Goal: Information Seeking & Learning: Compare options

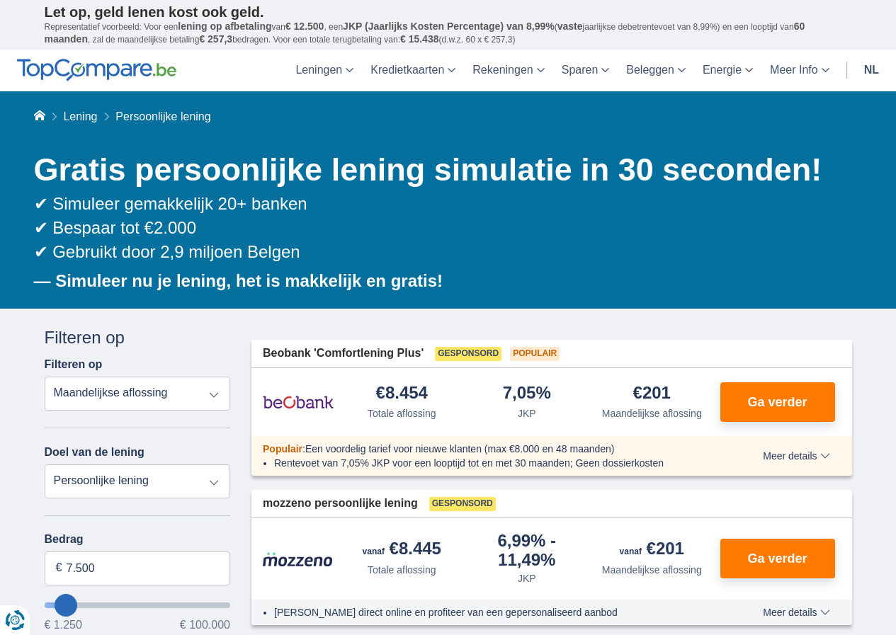
click at [177, 396] on select "Totale aflossing JKP Maandelijkse aflossing" at bounding box center [138, 394] width 186 height 34
click at [135, 484] on select "Persoonlijke lening Auto Moto / fiets Mobilhome / caravan Renovatie Energie Sch…" at bounding box center [138, 481] width 186 height 34
click at [132, 476] on select "Persoonlijke lening Auto Moto / fiets Mobilhome / caravan Renovatie Energie Sch…" at bounding box center [138, 481] width 186 height 34
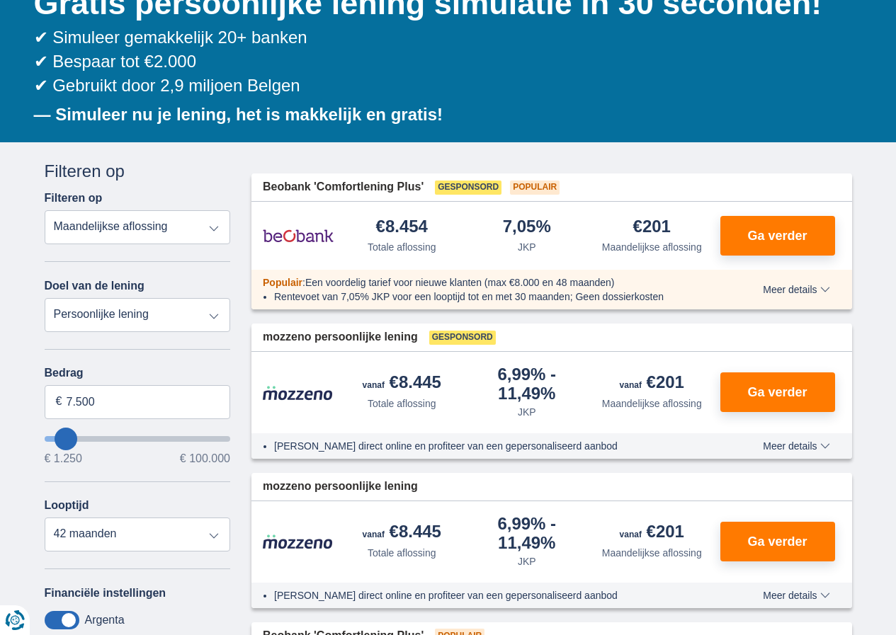
scroll to position [212, 0]
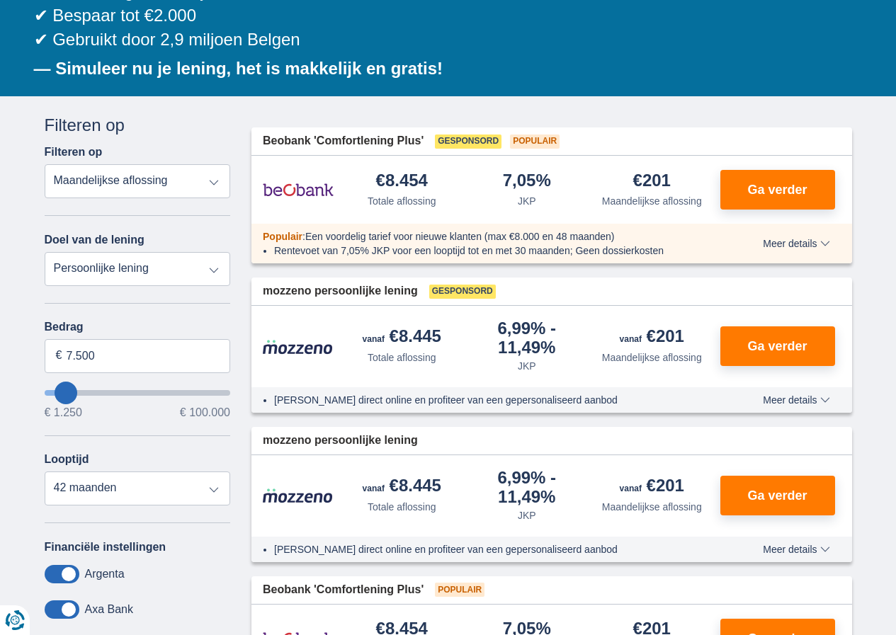
click at [128, 273] on select "Persoonlijke lening Auto Moto / fiets Mobilhome / caravan Renovatie Energie Sch…" at bounding box center [138, 269] width 186 height 34
click at [126, 274] on select "Persoonlijke lening Auto Moto / fiets Mobilhome / caravan Renovatie Energie Sch…" at bounding box center [138, 269] width 186 height 34
click at [139, 264] on select "Persoonlijke lening Auto Moto / fiets Mobilhome / caravan Renovatie Energie Sch…" at bounding box center [138, 269] width 186 height 34
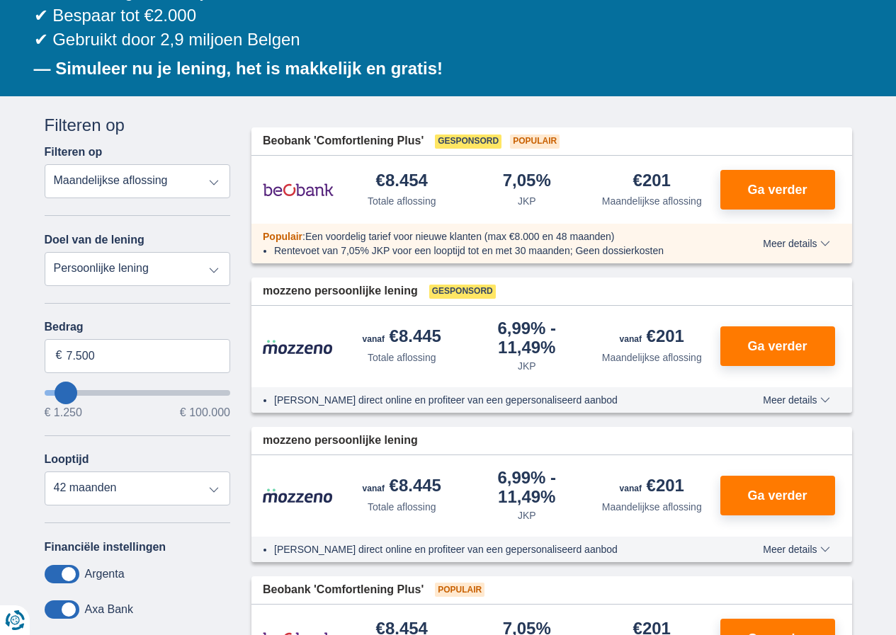
click at [45, 252] on select "Persoonlijke lening Auto Moto / fiets Mobilhome / caravan Renovatie Energie Sch…" at bounding box center [138, 269] width 186 height 34
click at [93, 354] on input "7.500" at bounding box center [138, 356] width 186 height 34
click at [113, 359] on input "7.500" at bounding box center [138, 356] width 186 height 34
type input "36.000"
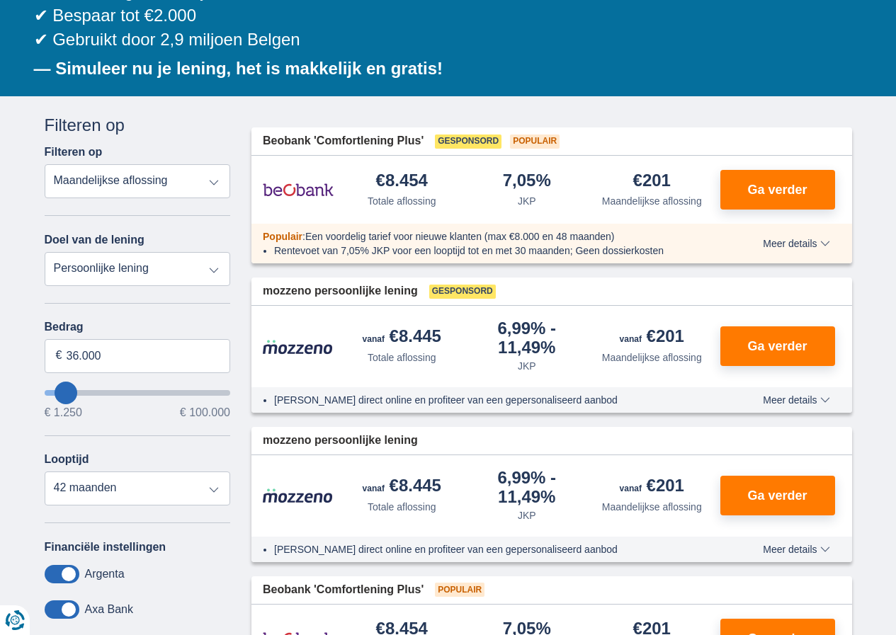
type input "36250"
click at [63, 392] on input "wantToBorrow" at bounding box center [138, 393] width 186 height 6
click at [65, 198] on select "Totale aflossing JKP Maandelijkse aflossing" at bounding box center [138, 181] width 186 height 34
select select "120"
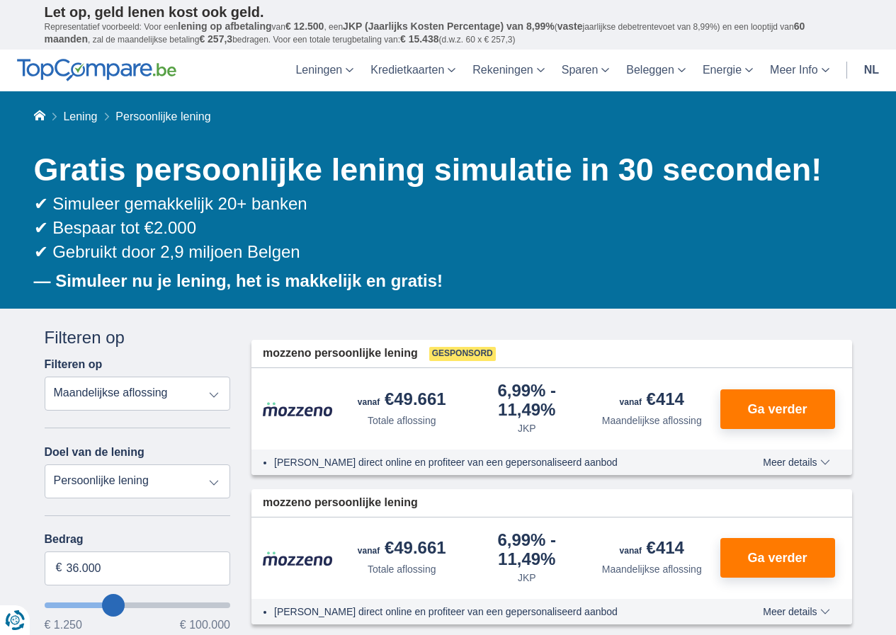
click at [78, 399] on select "Totale aflossing JKP Maandelijkse aflossing" at bounding box center [138, 394] width 186 height 34
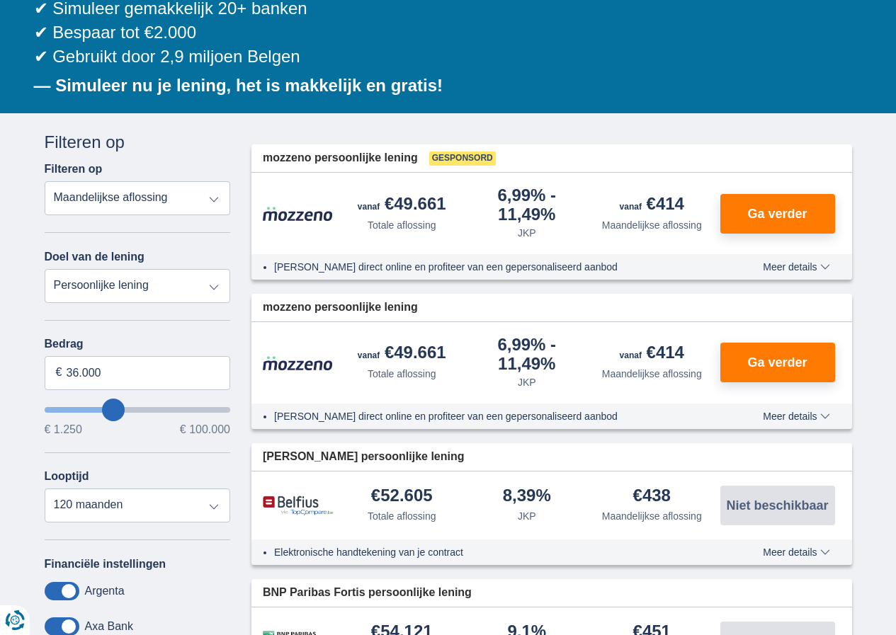
scroll to position [283, 0]
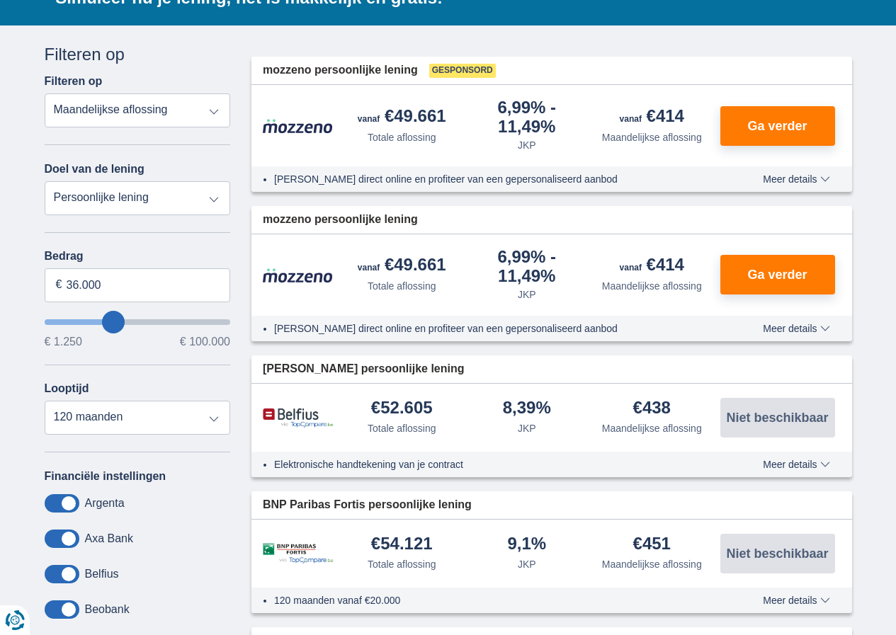
type input "37.250"
type input "37250"
type input "38.250"
type input "38250"
type input "28.250"
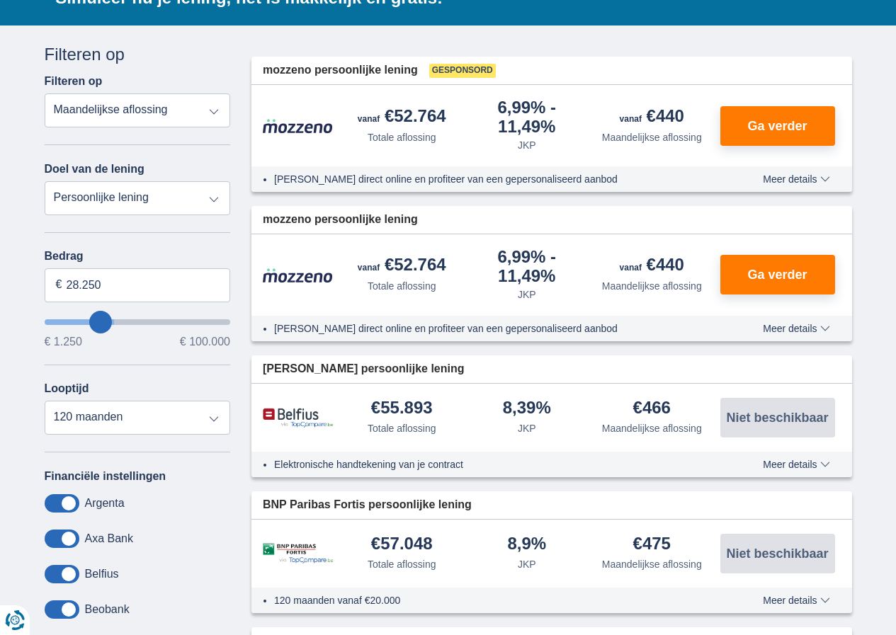
type input "28250"
click at [100, 323] on input "wantToBorrow" at bounding box center [138, 322] width 186 height 6
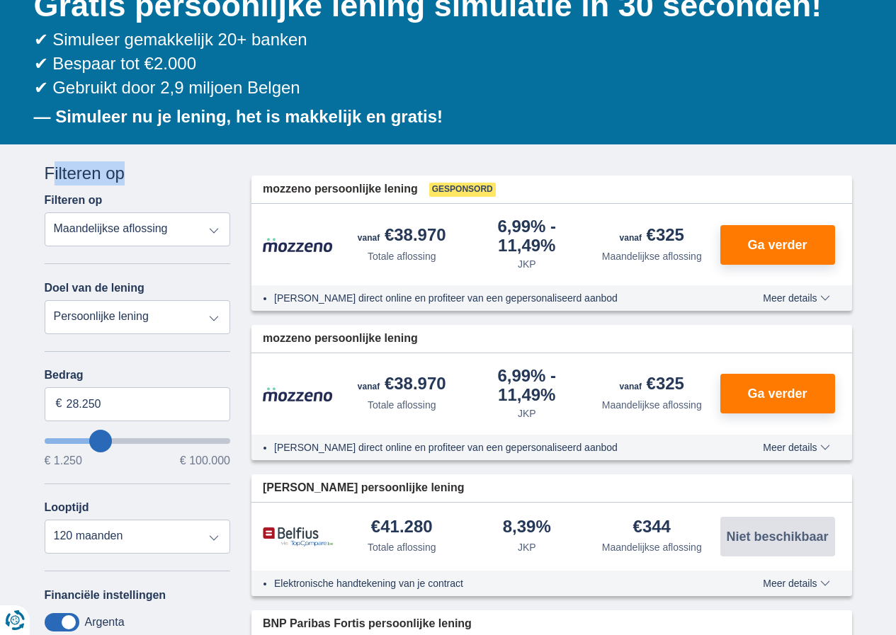
scroll to position [212, 0]
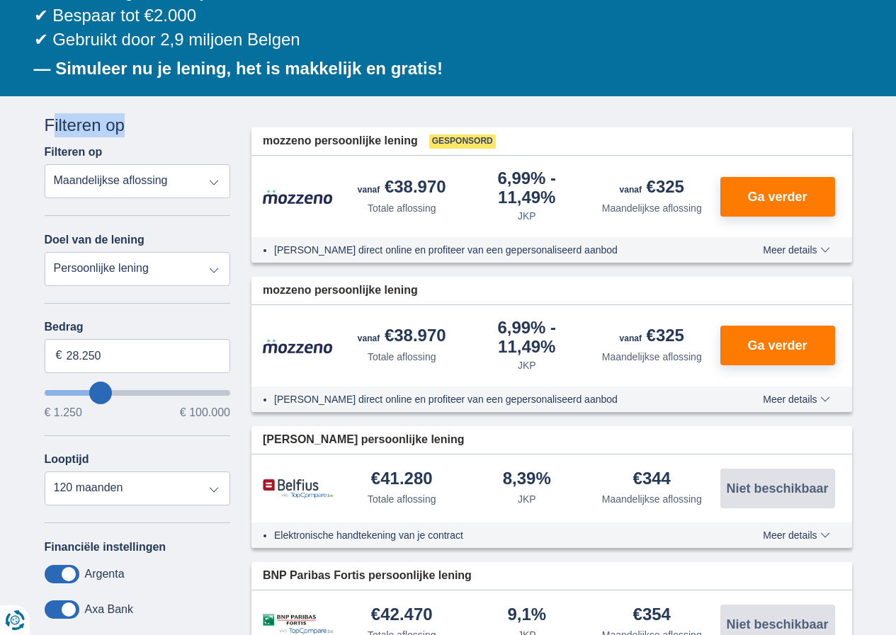
type input "41.250"
type input "41250"
click at [122, 390] on input "wantToBorrow" at bounding box center [138, 393] width 186 height 6
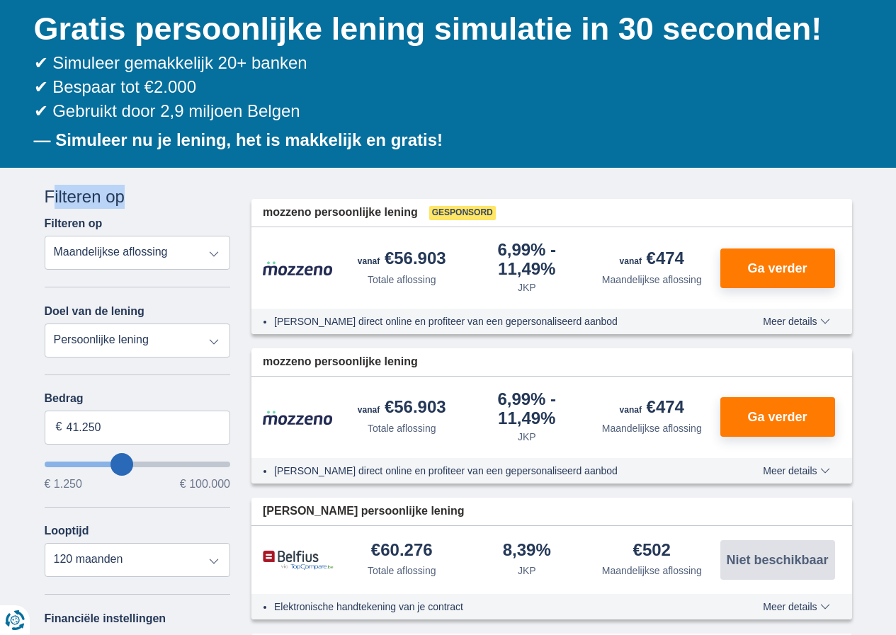
scroll to position [142, 0]
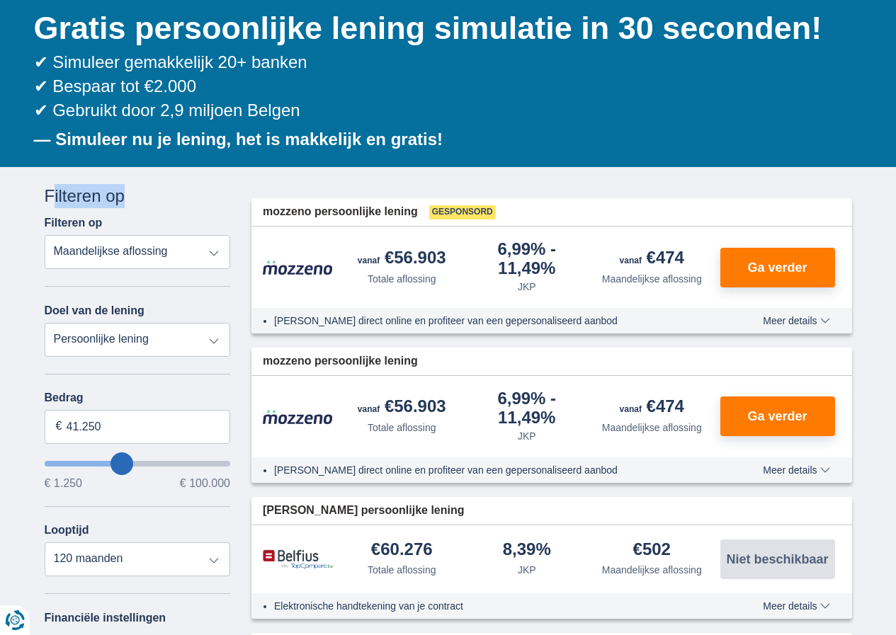
type input "33.250"
type input "33250"
click at [108, 461] on input "wantToBorrow" at bounding box center [138, 464] width 186 height 6
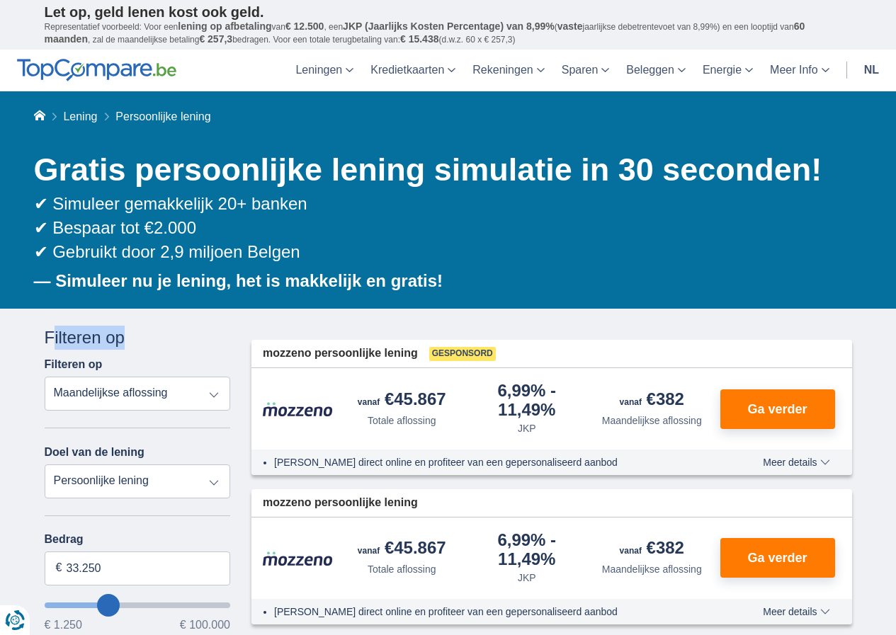
scroll to position [71, 0]
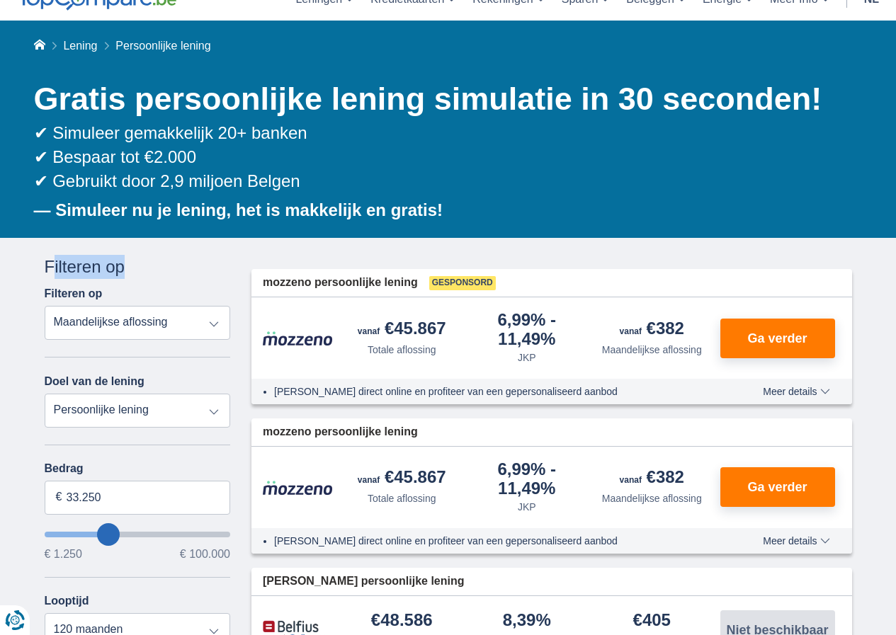
type input "41.250"
type input "41250"
click at [122, 532] on input "wantToBorrow" at bounding box center [138, 535] width 186 height 6
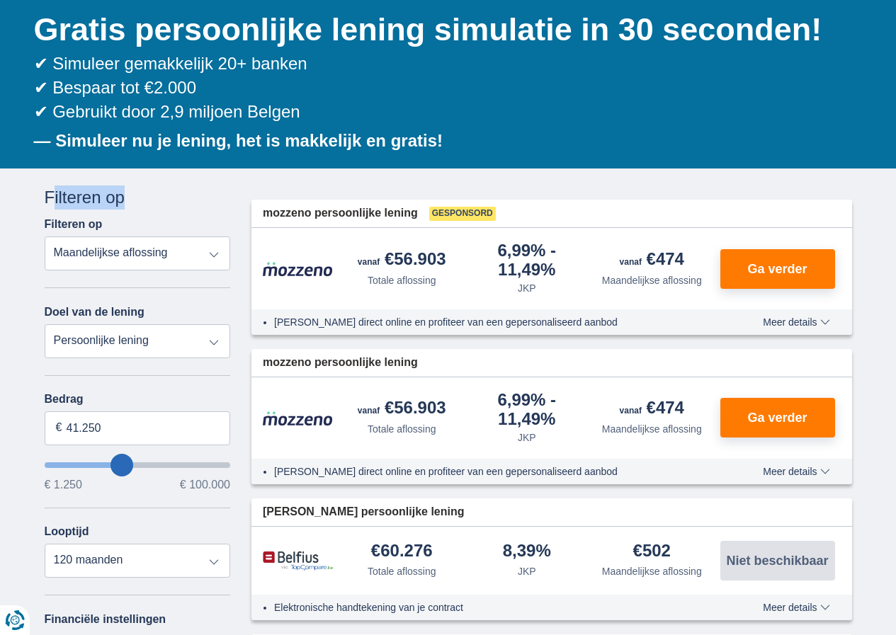
scroll to position [142, 0]
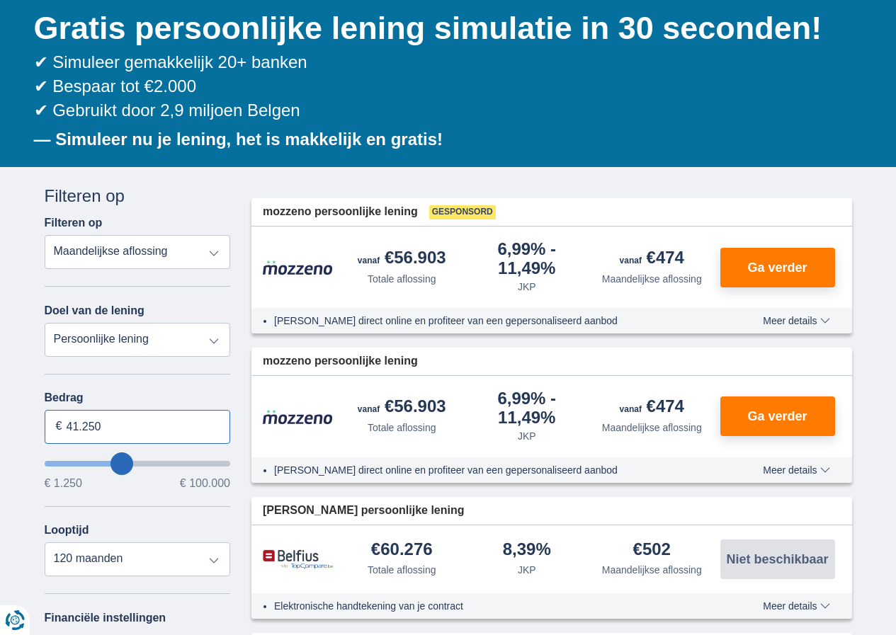
drag, startPoint x: 78, startPoint y: 430, endPoint x: 90, endPoint y: 426, distance: 12.8
click at [84, 428] on input "41.250" at bounding box center [138, 427] width 186 height 34
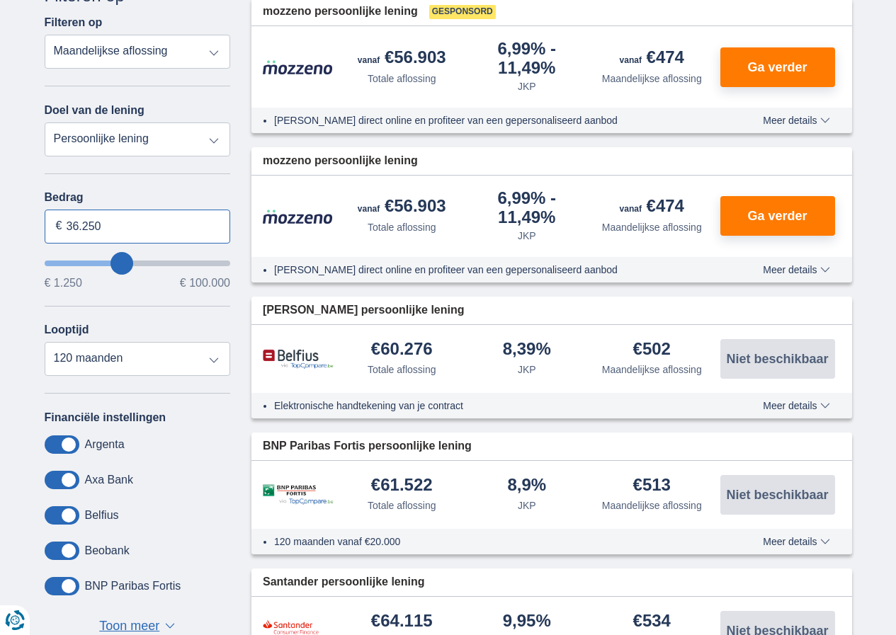
scroll to position [354, 0]
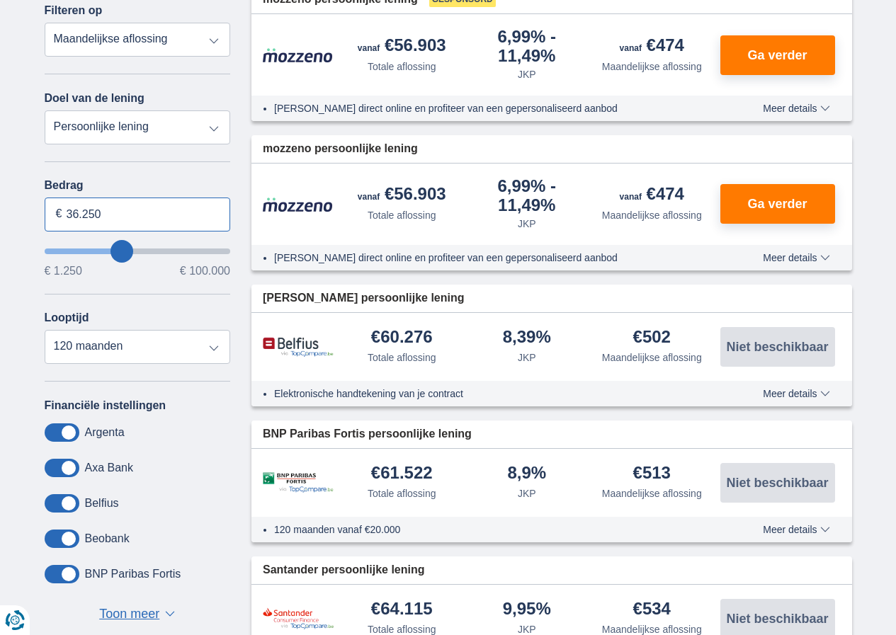
type input "36.250"
click at [207, 350] on select "12 maanden 18 maanden 24 maanden 30 maanden 36 maanden 42 maanden 48 maanden 60…" at bounding box center [138, 347] width 186 height 34
type input "36250"
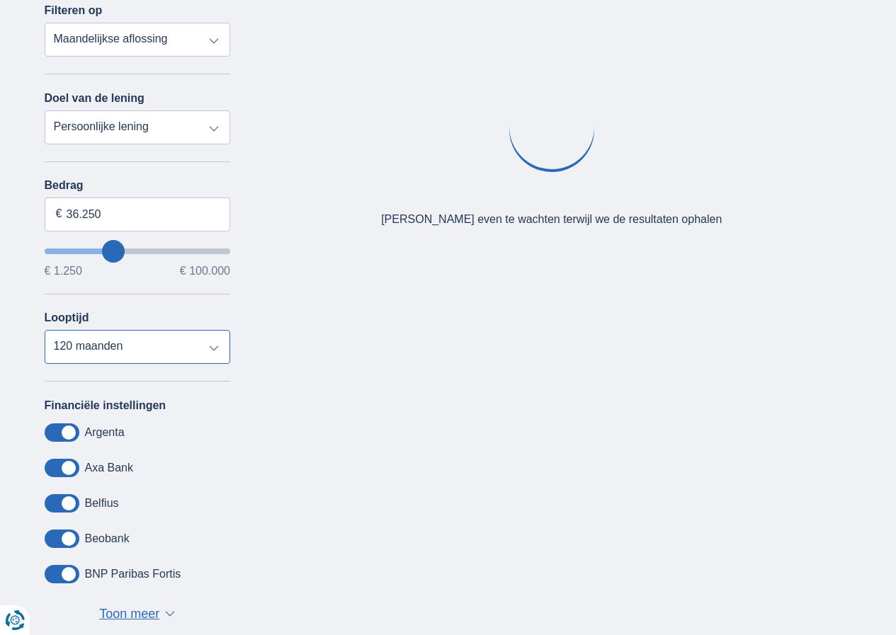
click at [198, 350] on select "12 maanden 18 maanden 24 maanden 30 maanden 36 maanden 42 maanden 48 maanden 60…" at bounding box center [138, 347] width 186 height 34
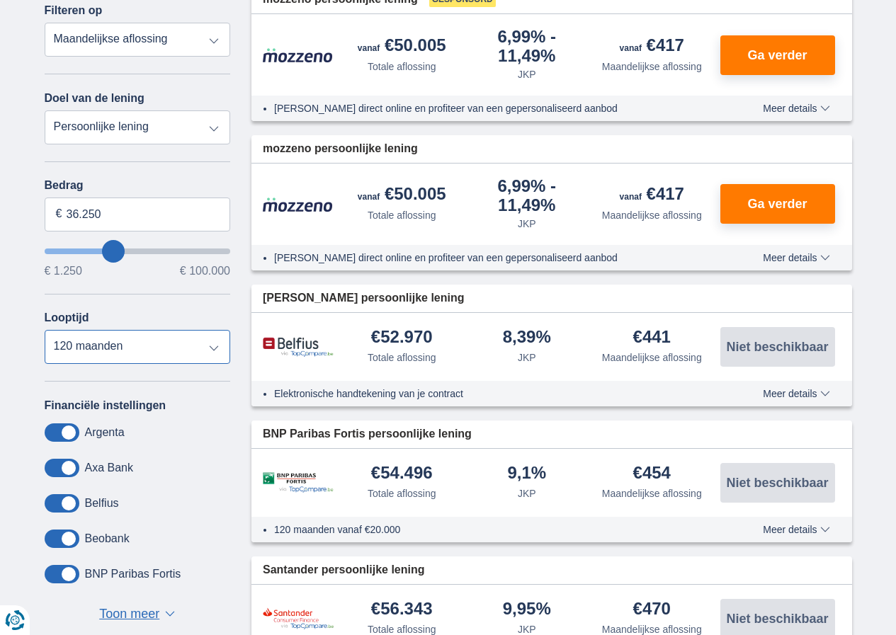
click at [198, 350] on select "12 maanden 18 maanden 24 maanden 30 maanden 36 maanden 42 maanden 48 maanden 60…" at bounding box center [138, 347] width 186 height 34
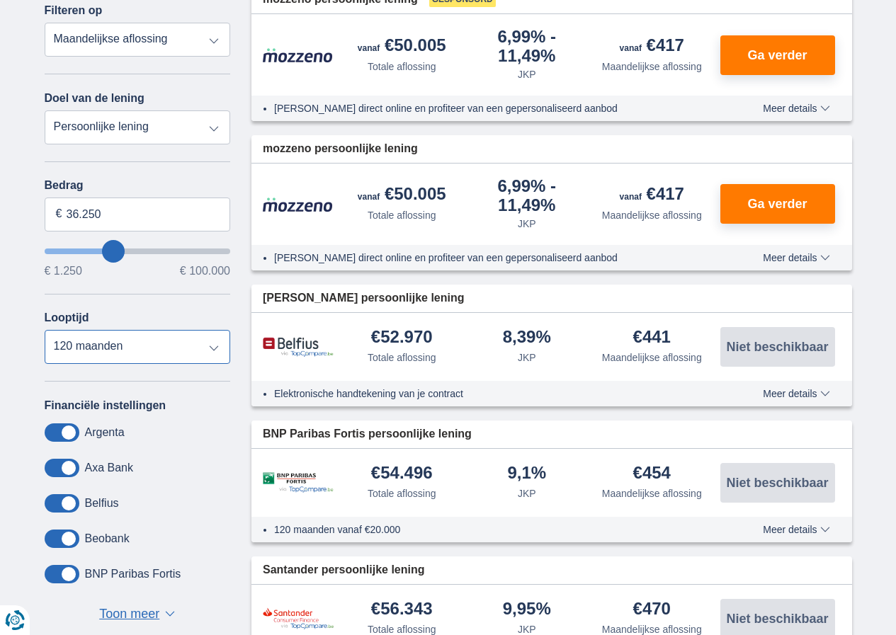
select select "84"
click at [45, 330] on select "12 maanden 18 maanden 24 maanden 30 maanden 36 maanden 42 maanden 48 maanden 60…" at bounding box center [138, 347] width 186 height 34
click at [69, 544] on span at bounding box center [62, 539] width 35 height 18
click at [0, 0] on input "checkbox" at bounding box center [0, 0] width 0 height 0
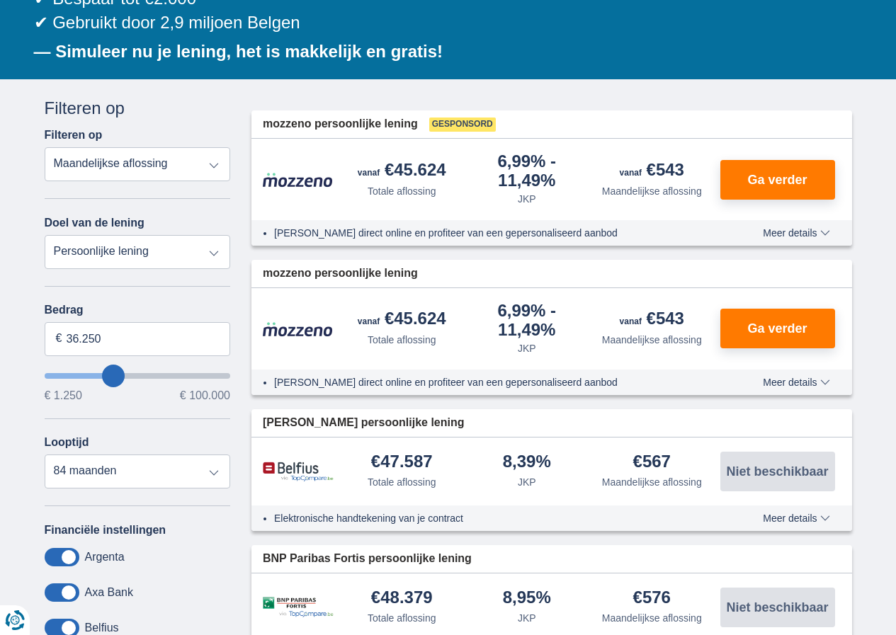
scroll to position [0, 0]
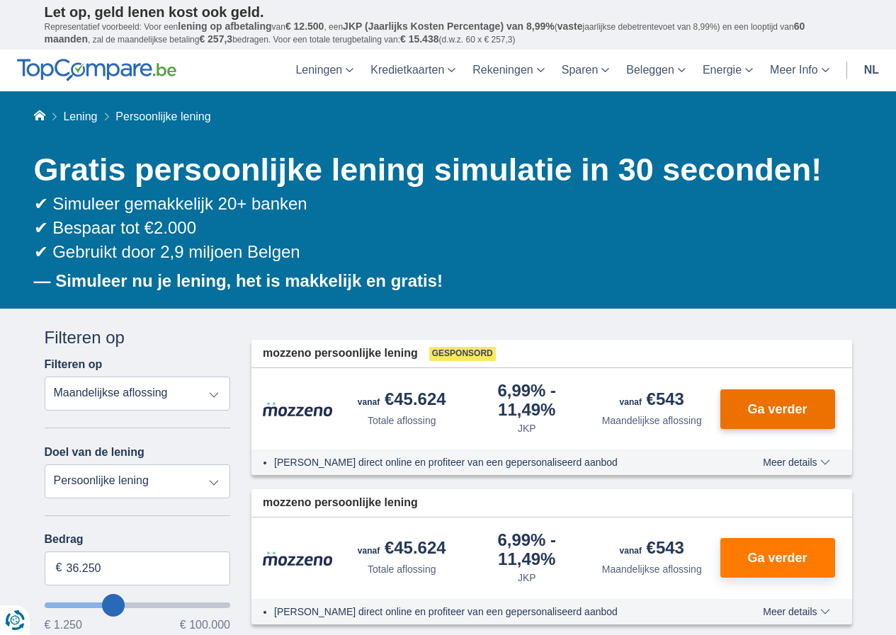
click at [772, 404] on span "Ga verder" at bounding box center [776, 409] width 59 height 13
